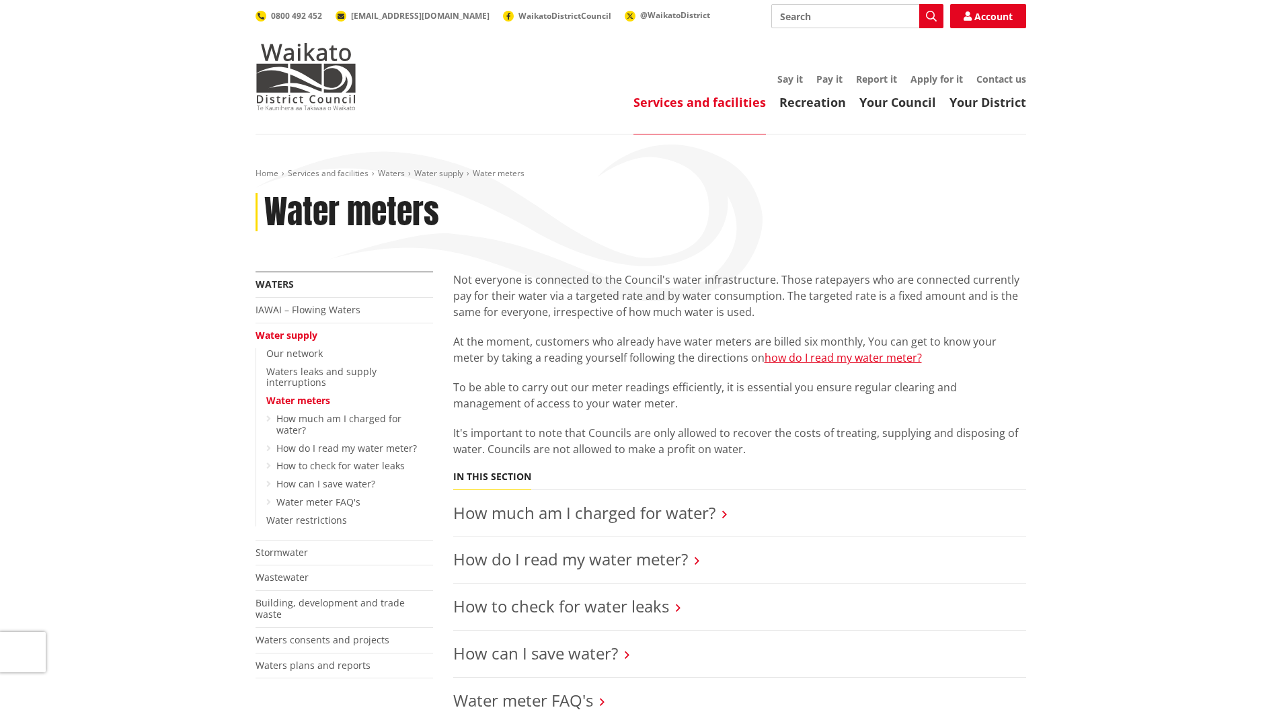
click at [836, 13] on input "Search" at bounding box center [857, 16] width 172 height 24
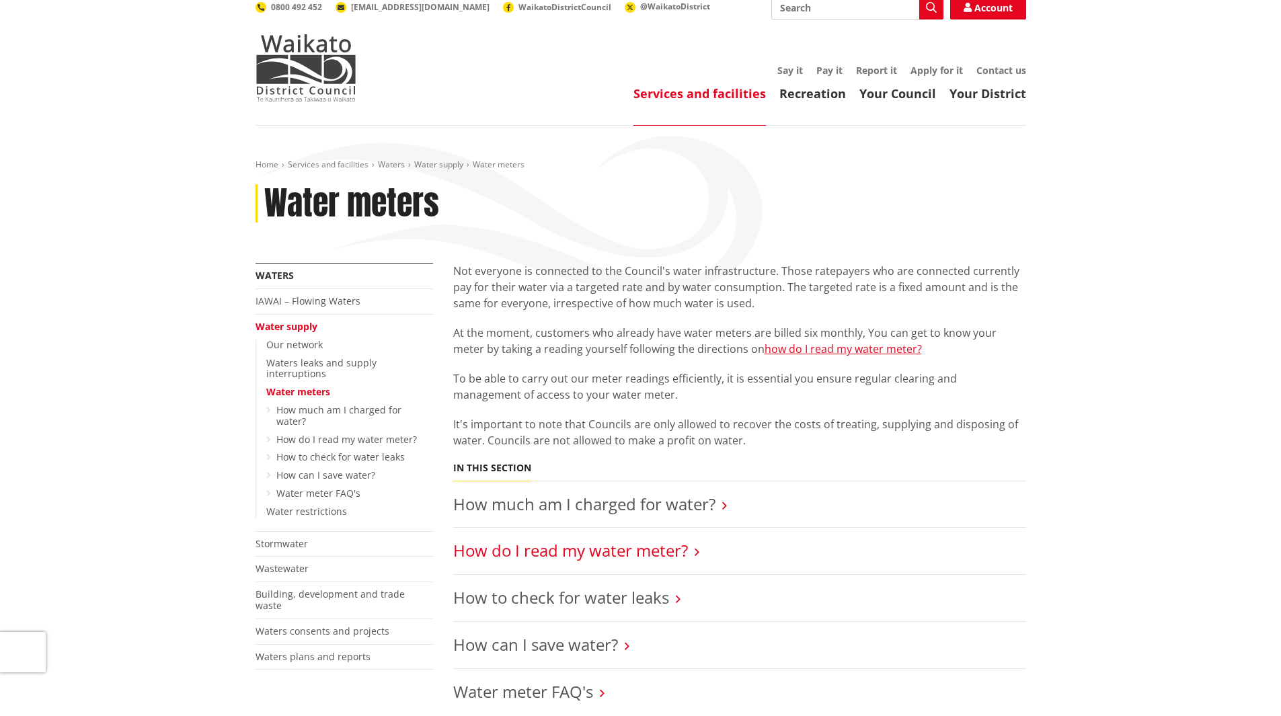
scroll to position [67, 0]
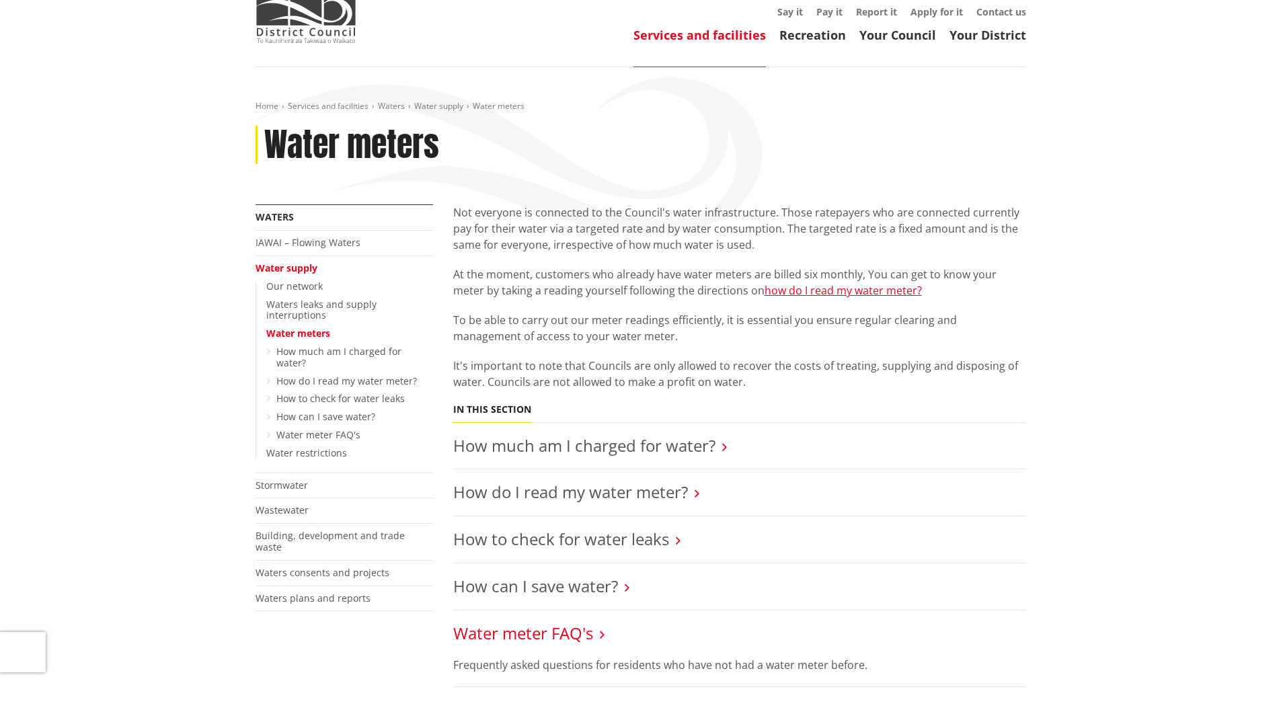
click at [568, 634] on link "Water meter FAQ's" at bounding box center [523, 633] width 140 height 22
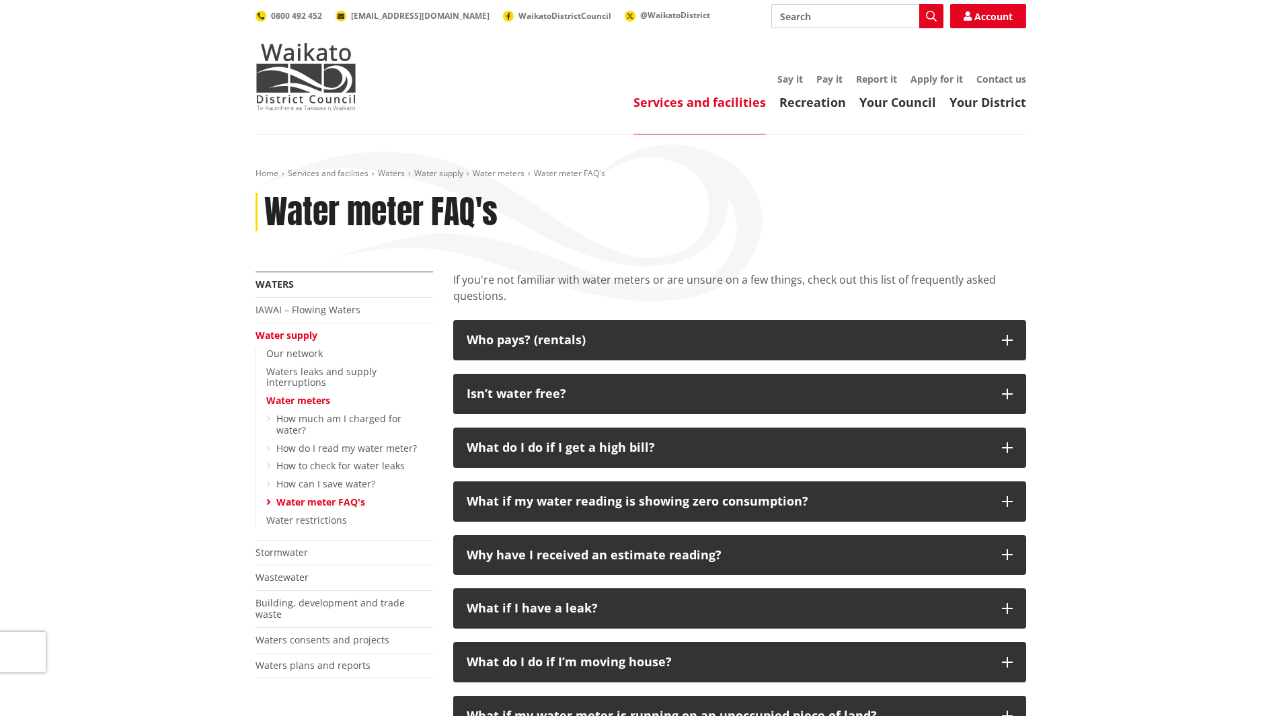
click at [853, 12] on input "Search" at bounding box center [857, 16] width 172 height 24
type input "refund of water"
click at [936, 12] on icon "button" at bounding box center [931, 16] width 11 height 11
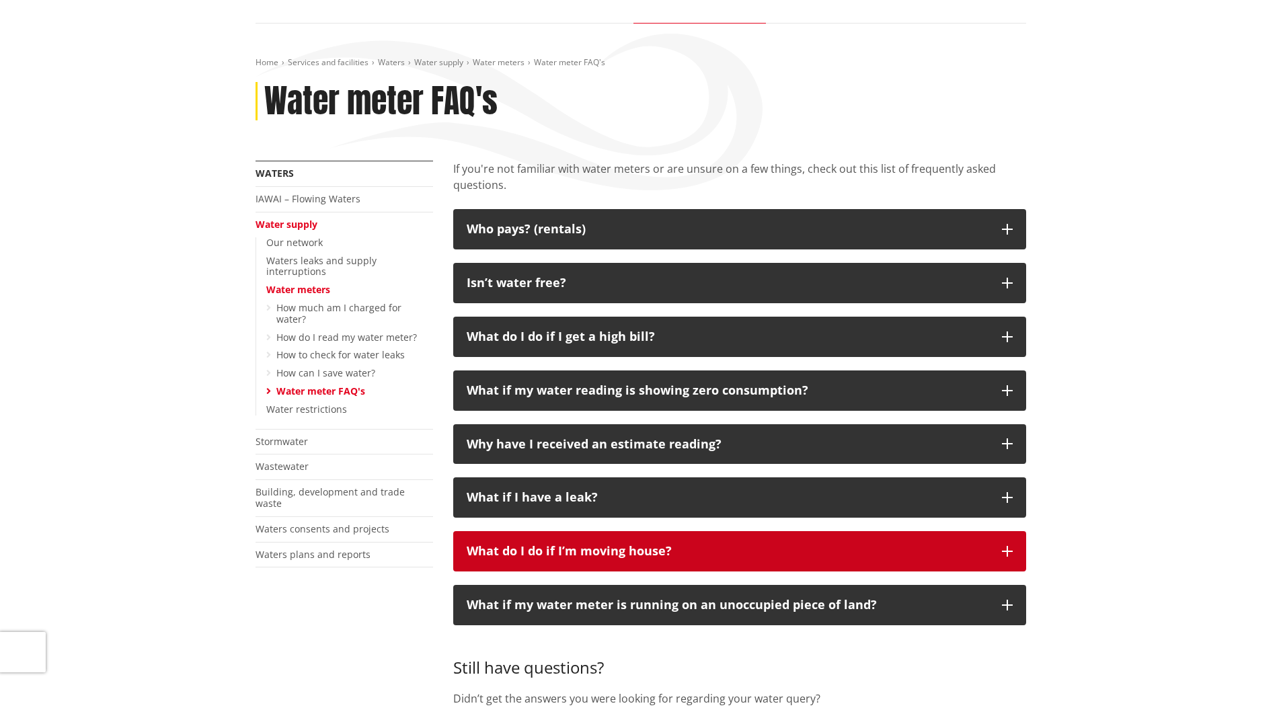
scroll to position [134, 0]
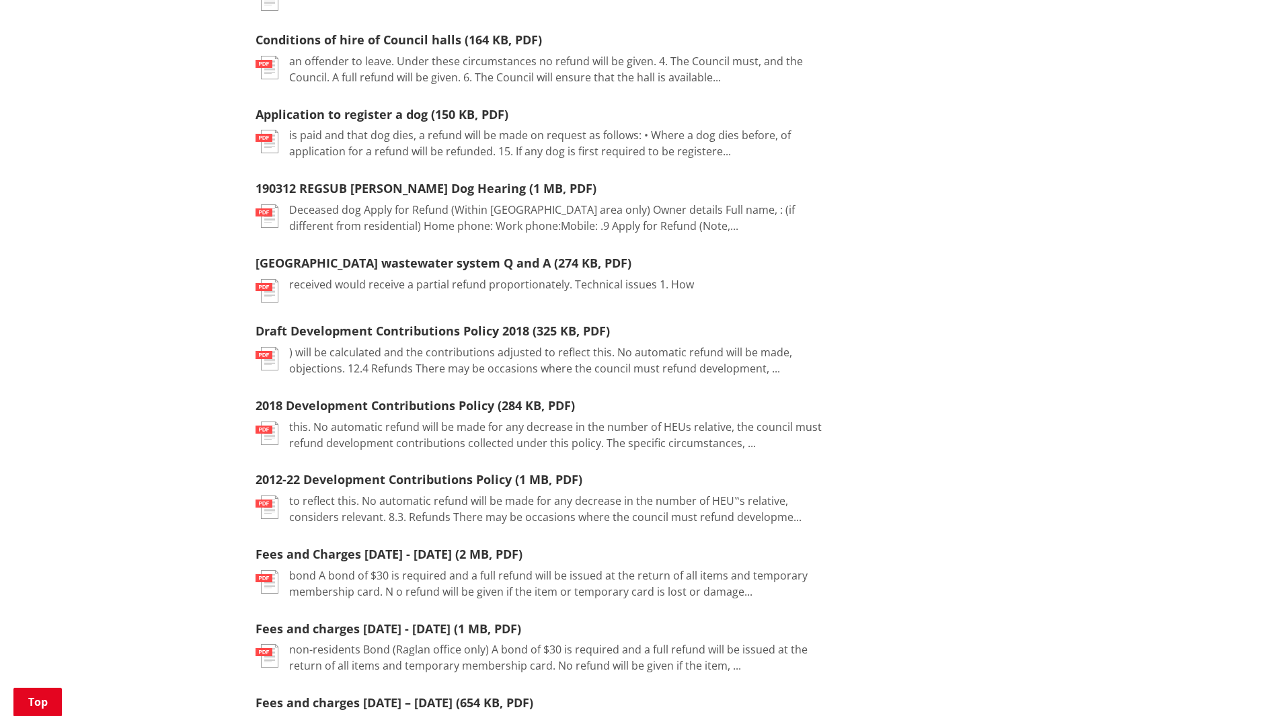
scroll to position [672, 0]
